Goal: Task Accomplishment & Management: Use online tool/utility

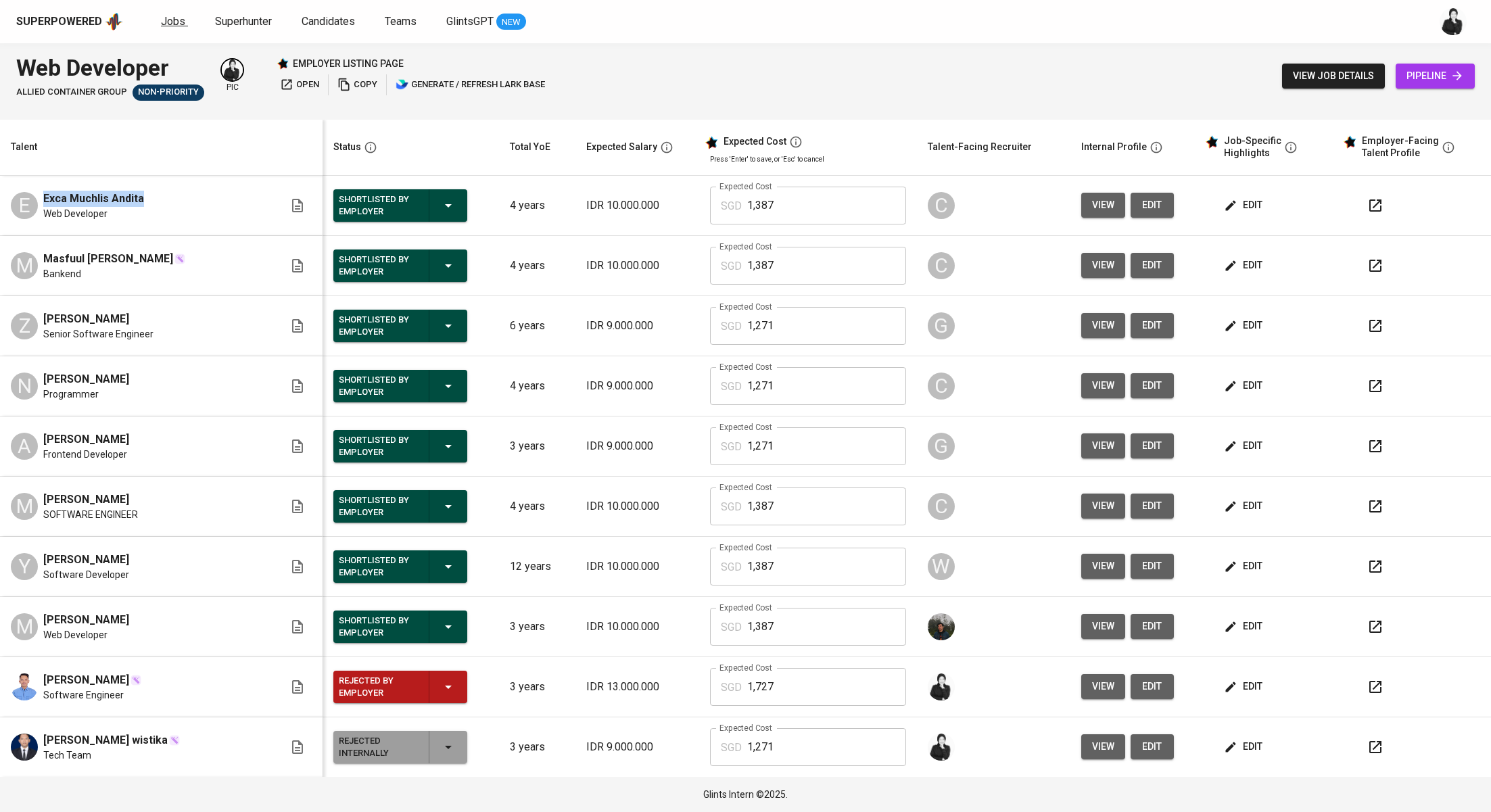
click at [170, 21] on span "Jobs" at bounding box center [172, 21] width 25 height 13
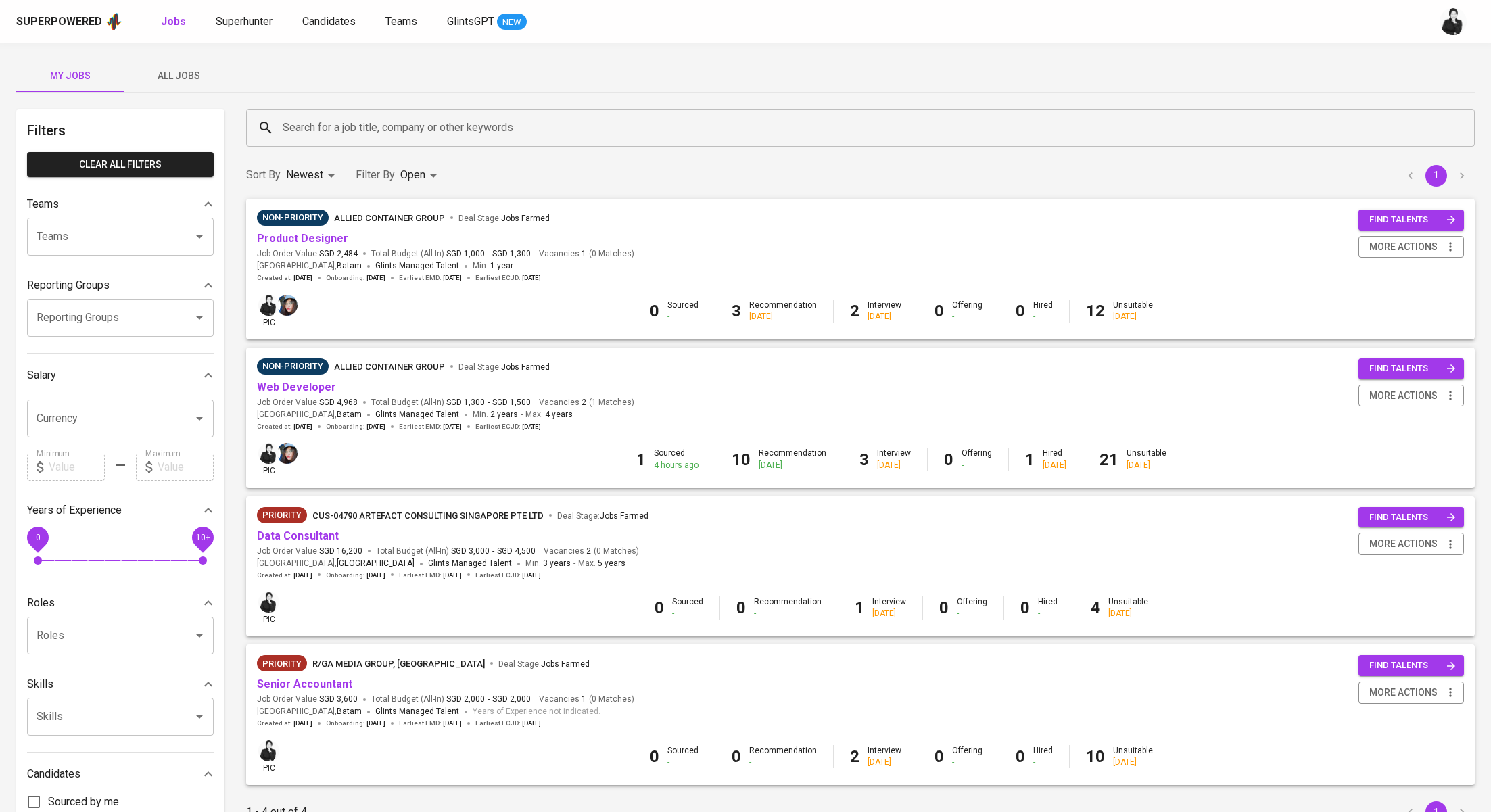
click at [186, 82] on span "All Jobs" at bounding box center [178, 76] width 92 height 17
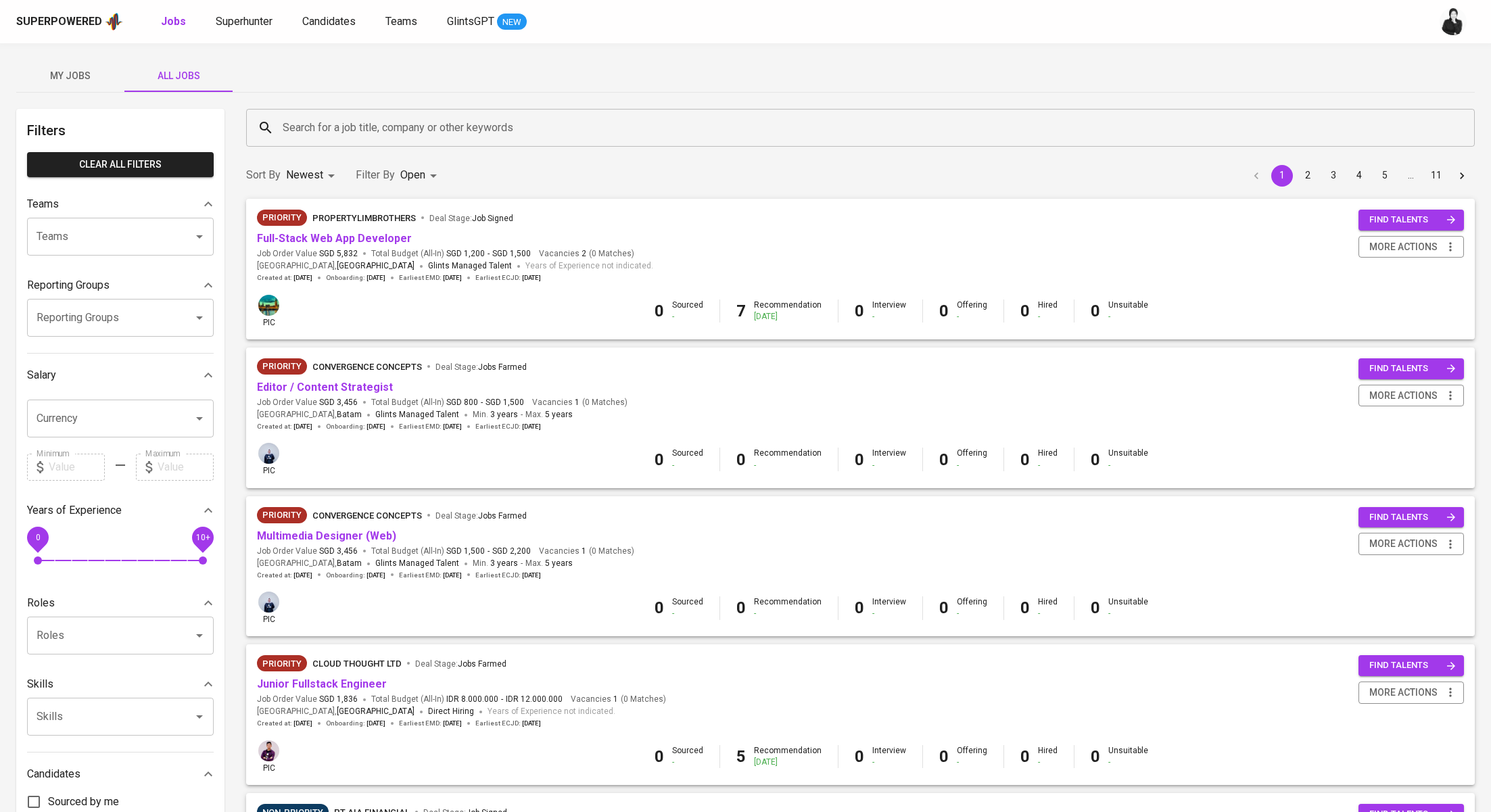
click at [509, 140] on div "Search for a job title, company or other keywords" at bounding box center [860, 128] width 1229 height 38
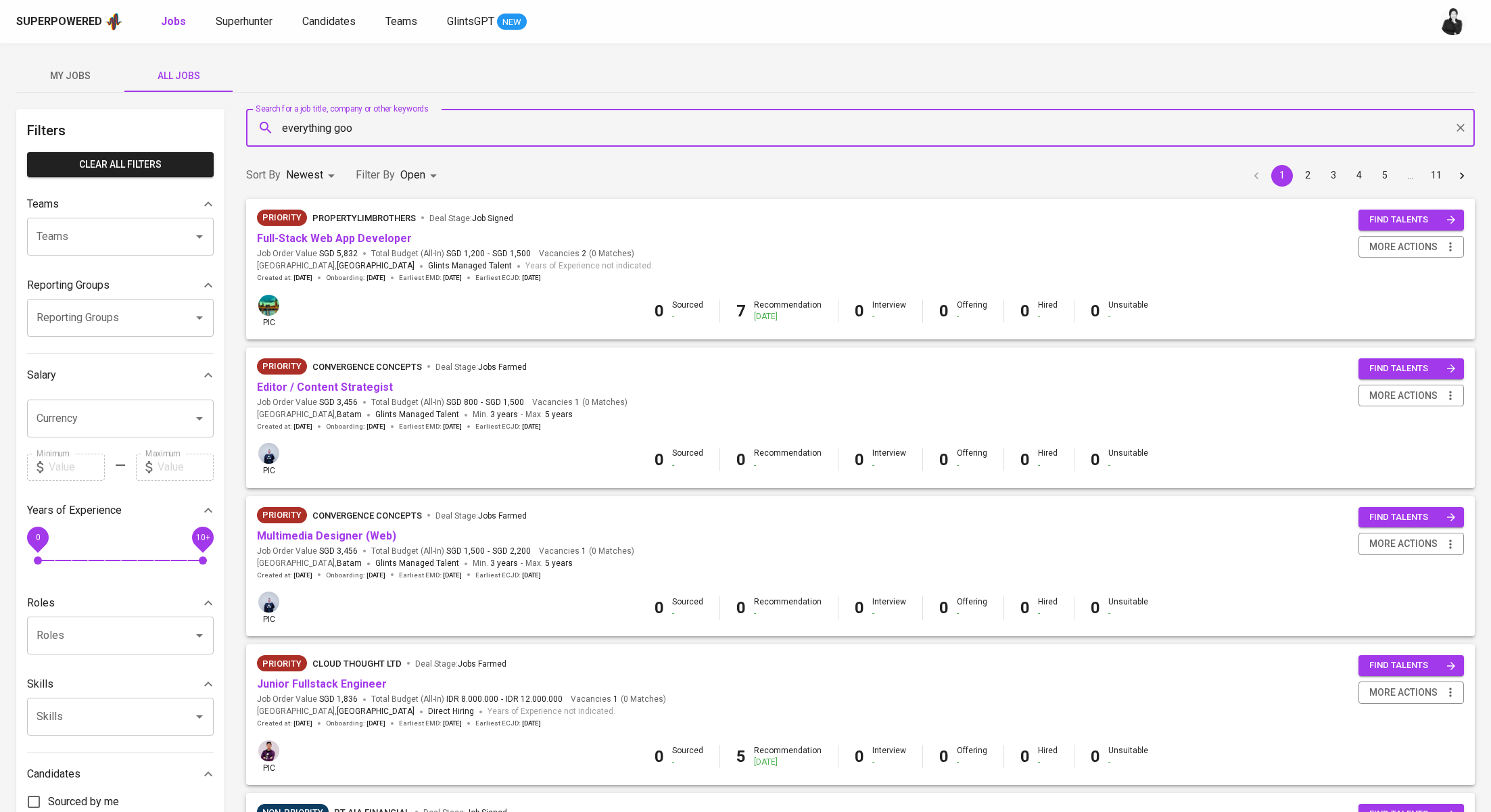
type input "everything good"
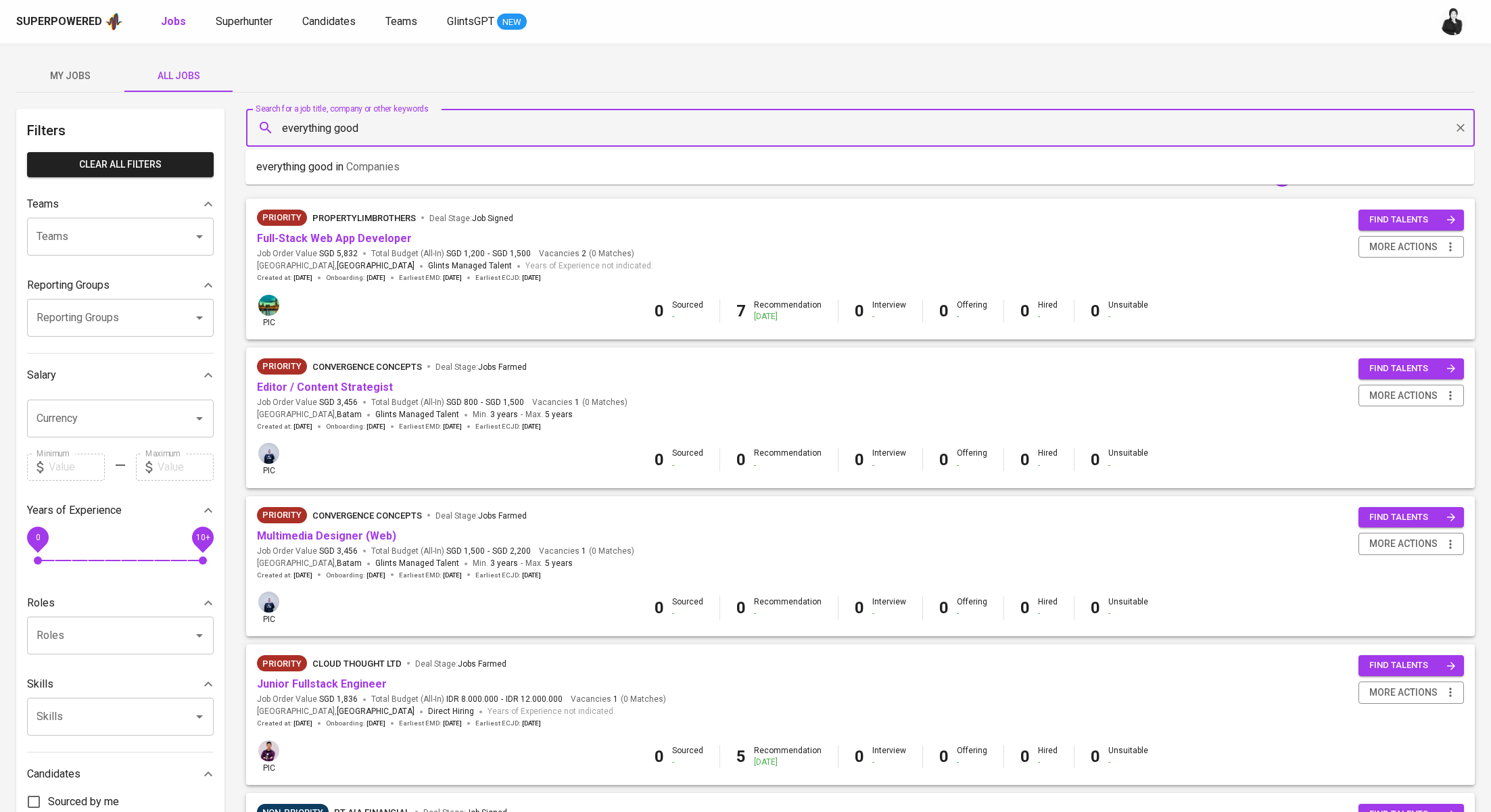
click at [551, 155] on li "everything good in Companies" at bounding box center [860, 166] width 1229 height 25
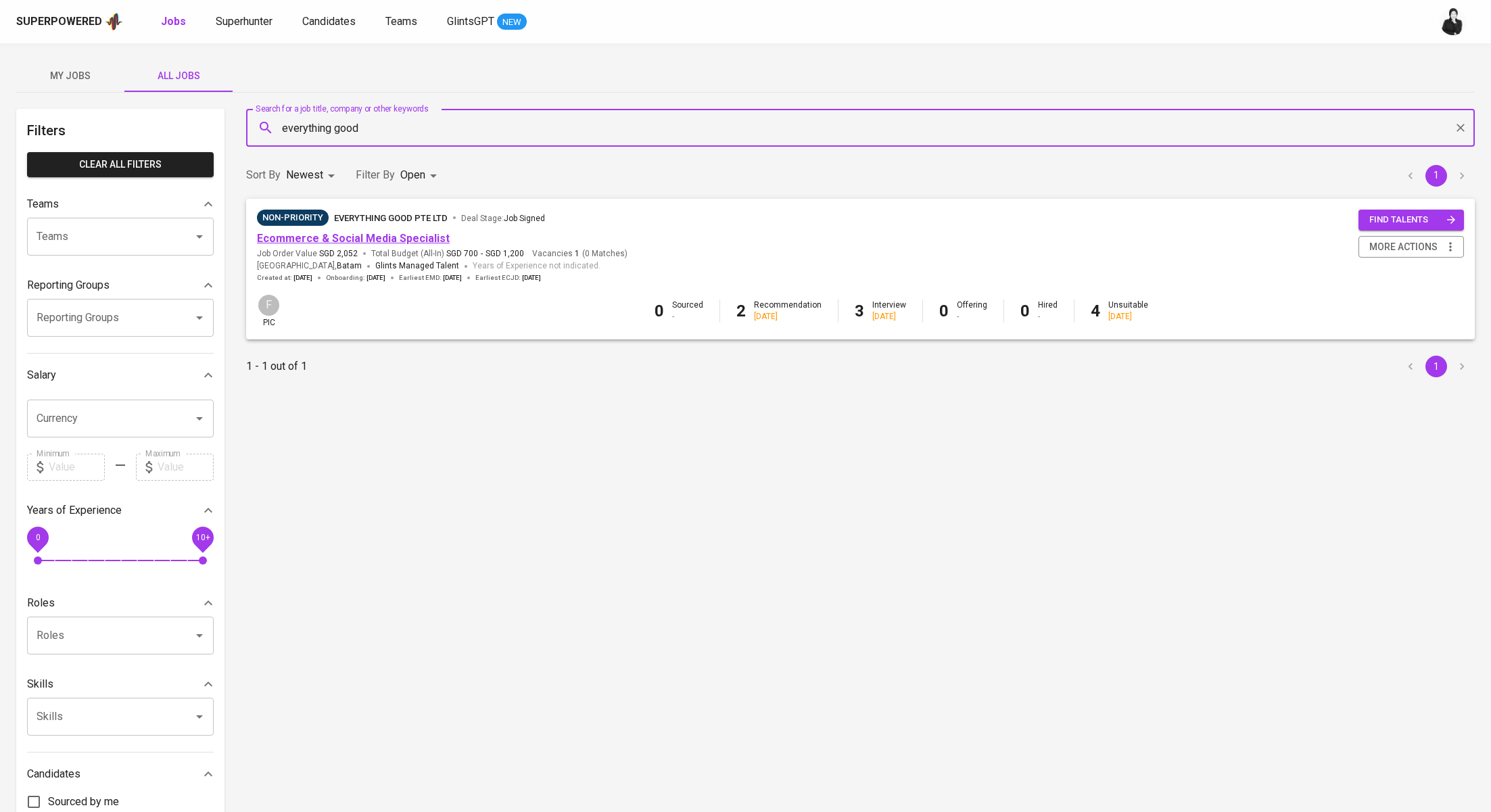
click at [416, 232] on link "Ecommerce & Social Media Specialist" at bounding box center [353, 237] width 193 height 13
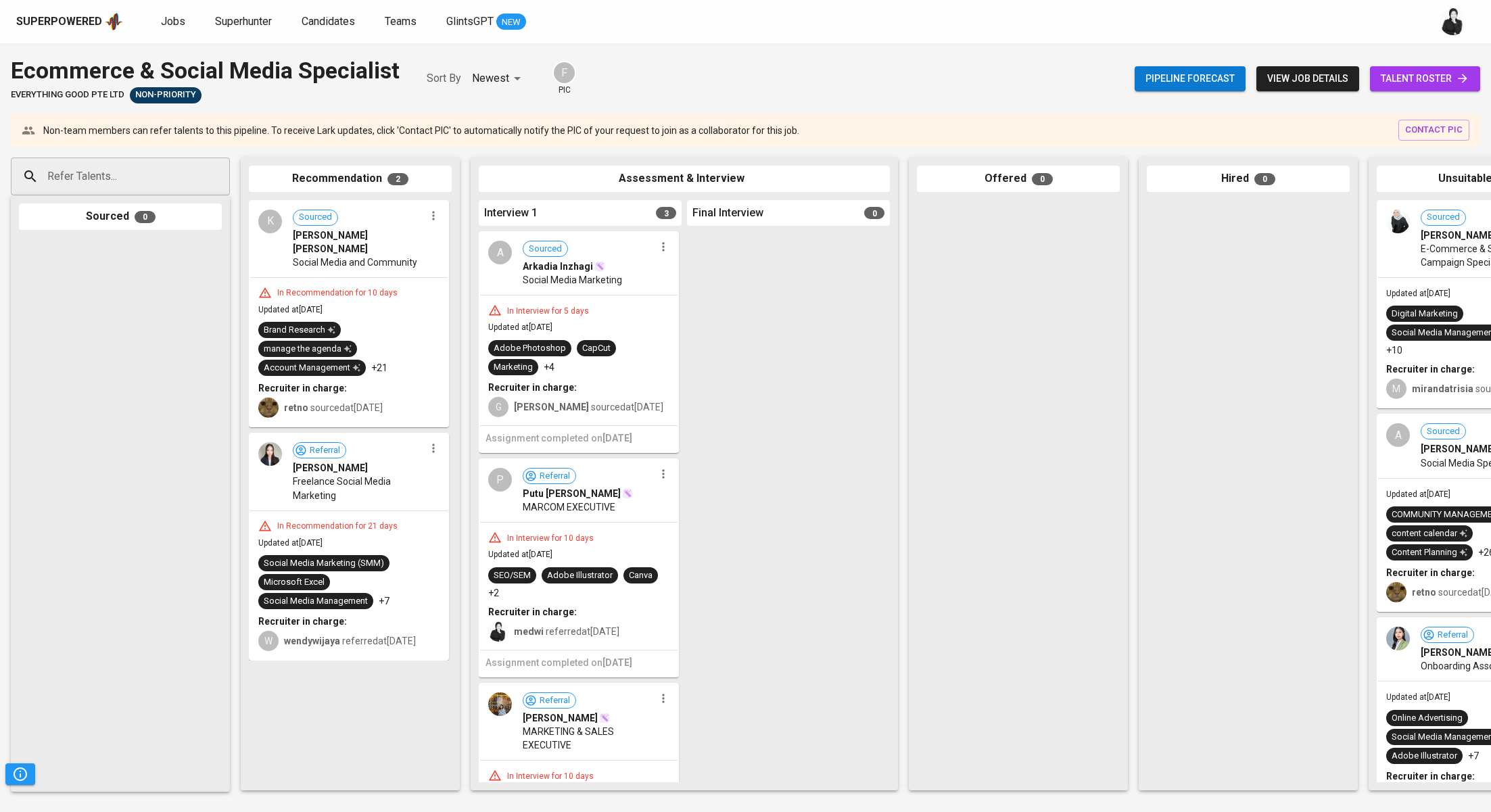
click at [1414, 79] on span "talent roster" at bounding box center [1425, 79] width 89 height 17
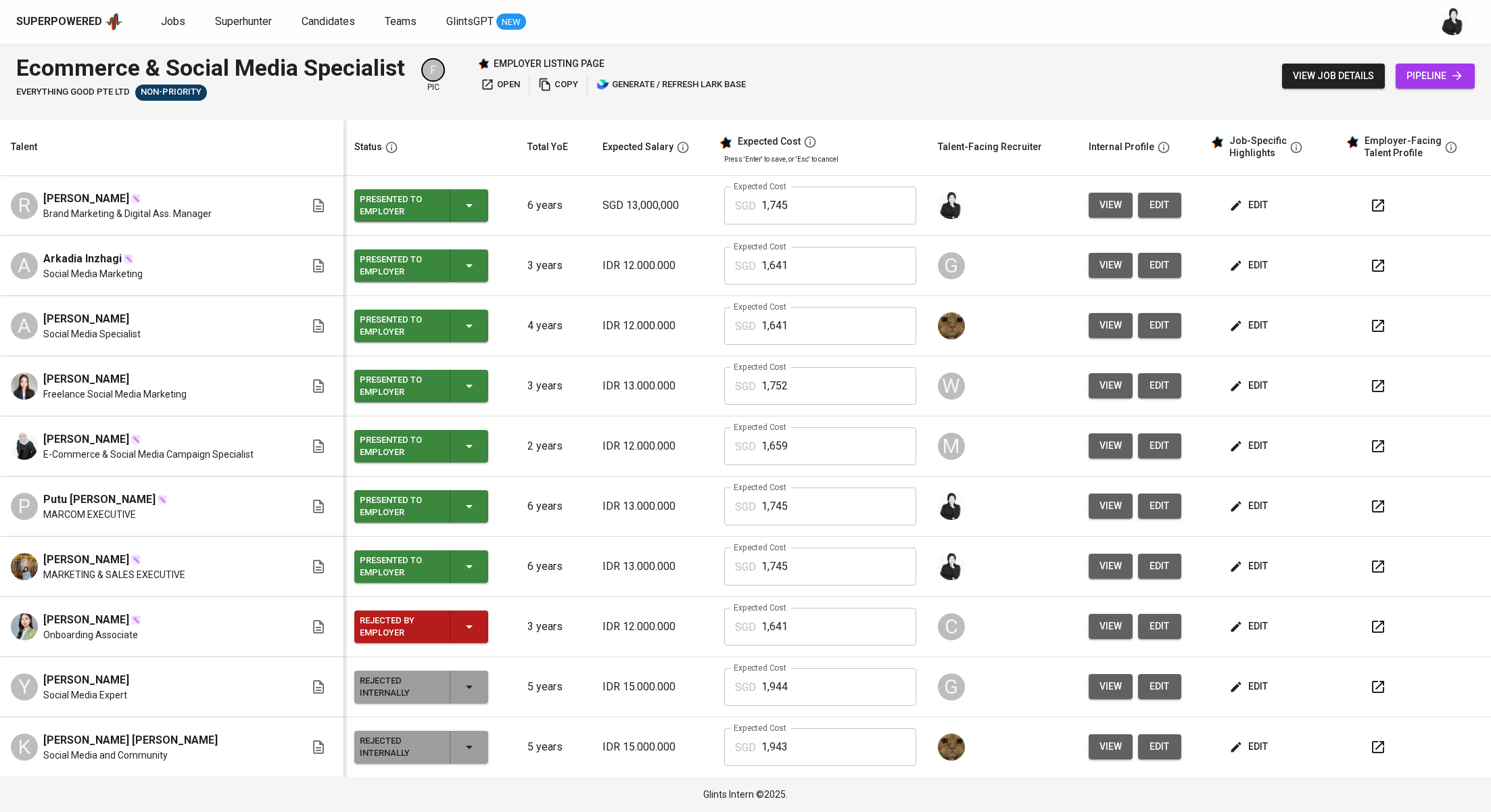
click at [1373, 567] on button "button" at bounding box center [1379, 566] width 32 height 32
